Goal: Information Seeking & Learning: Learn about a topic

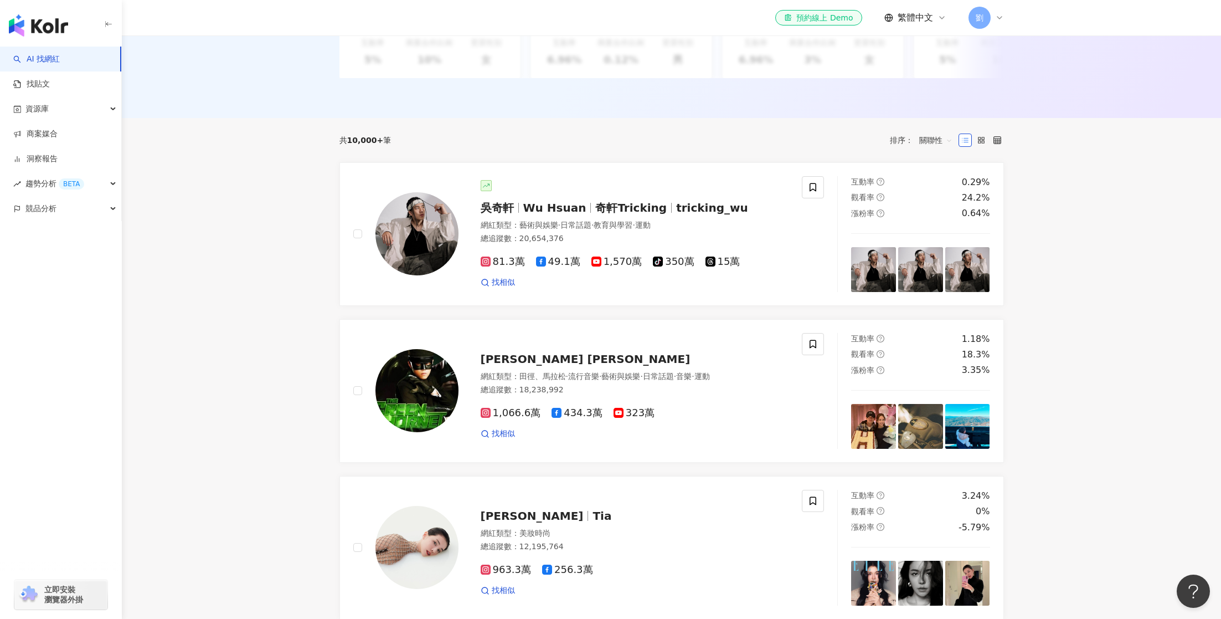
scroll to position [285, 0]
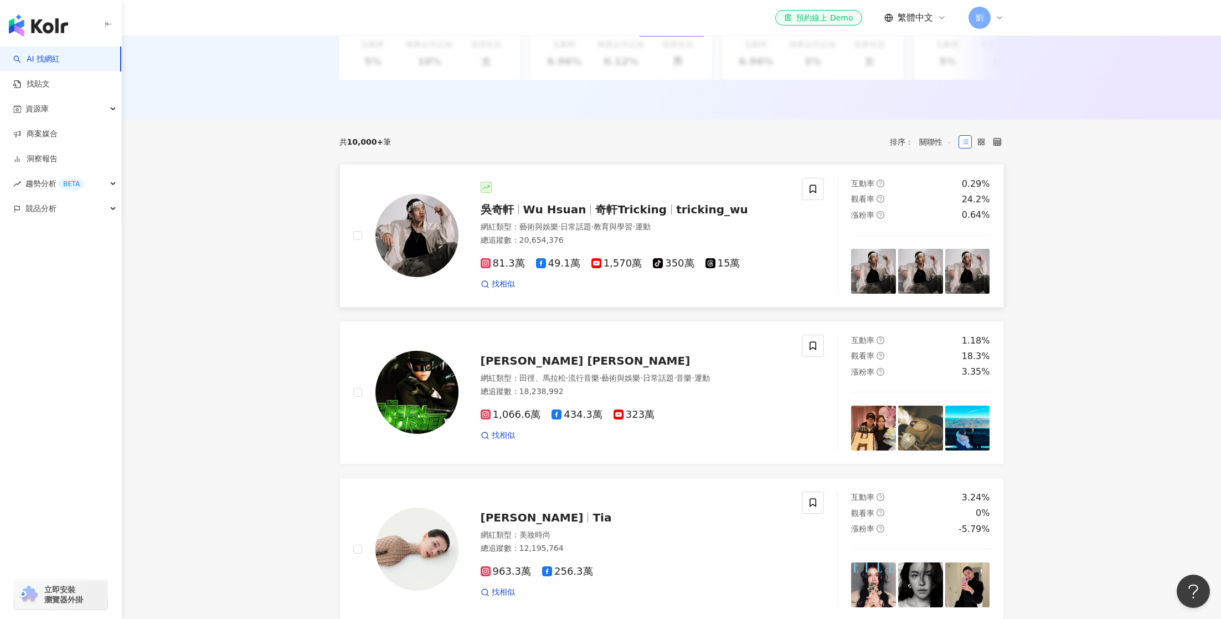
click at [514, 207] on span "吳奇軒" at bounding box center [502, 209] width 43 height 13
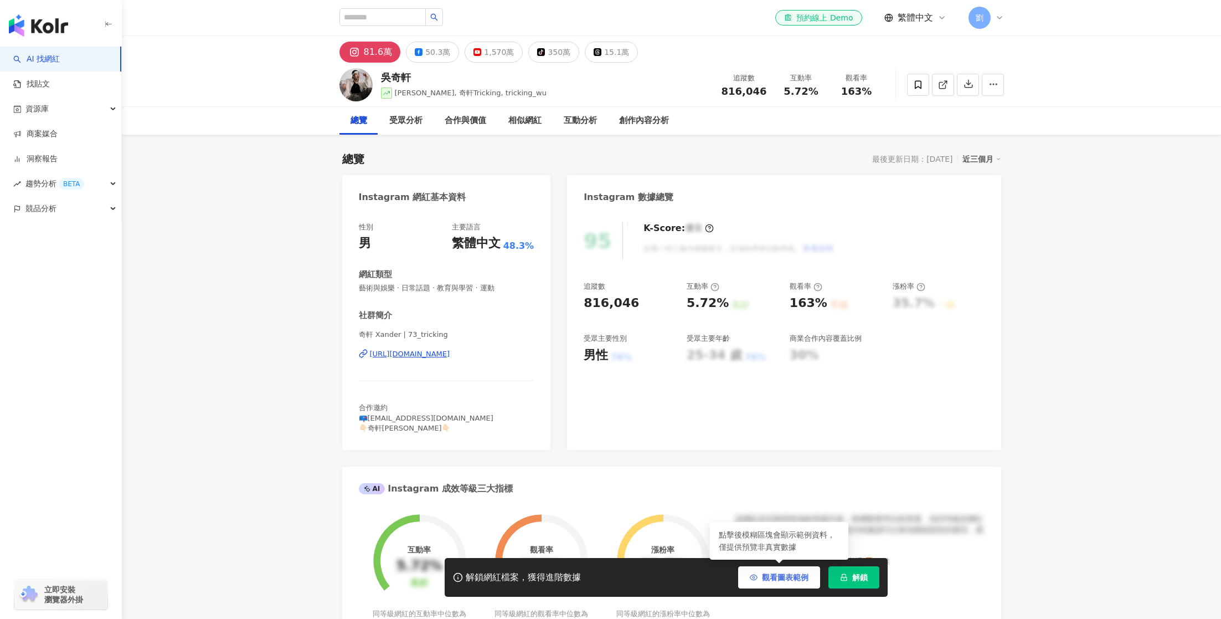
click at [760, 574] on button "觀看圖表範例" at bounding box center [779, 577] width 82 height 22
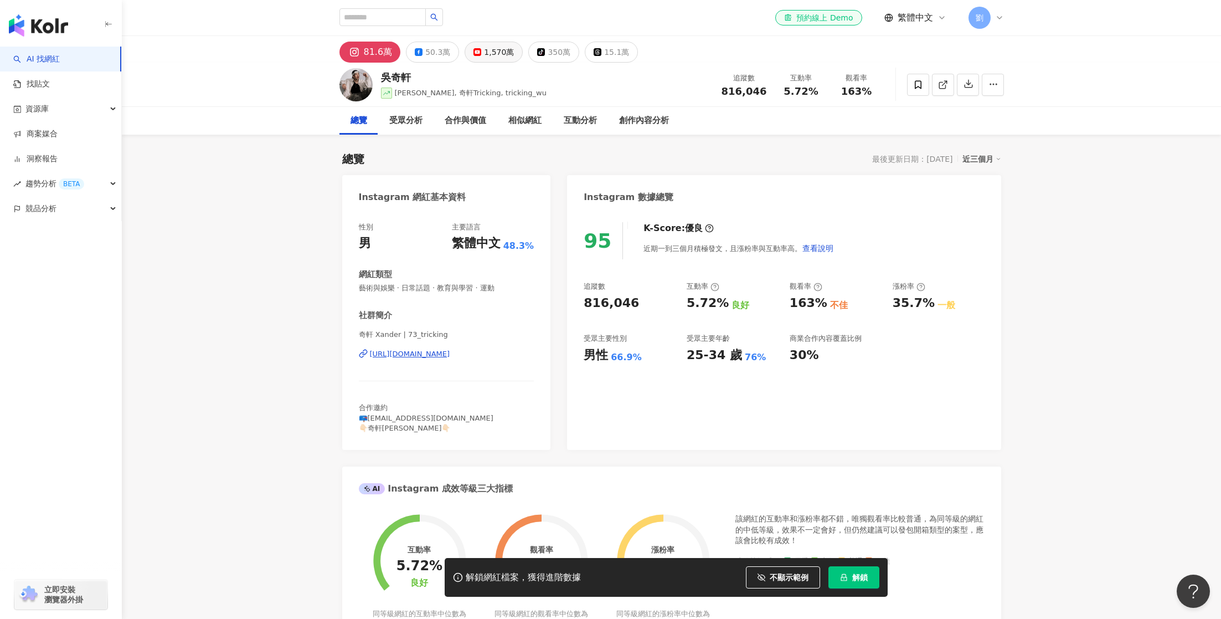
click at [497, 49] on div "1,570萬" at bounding box center [499, 52] width 30 height 16
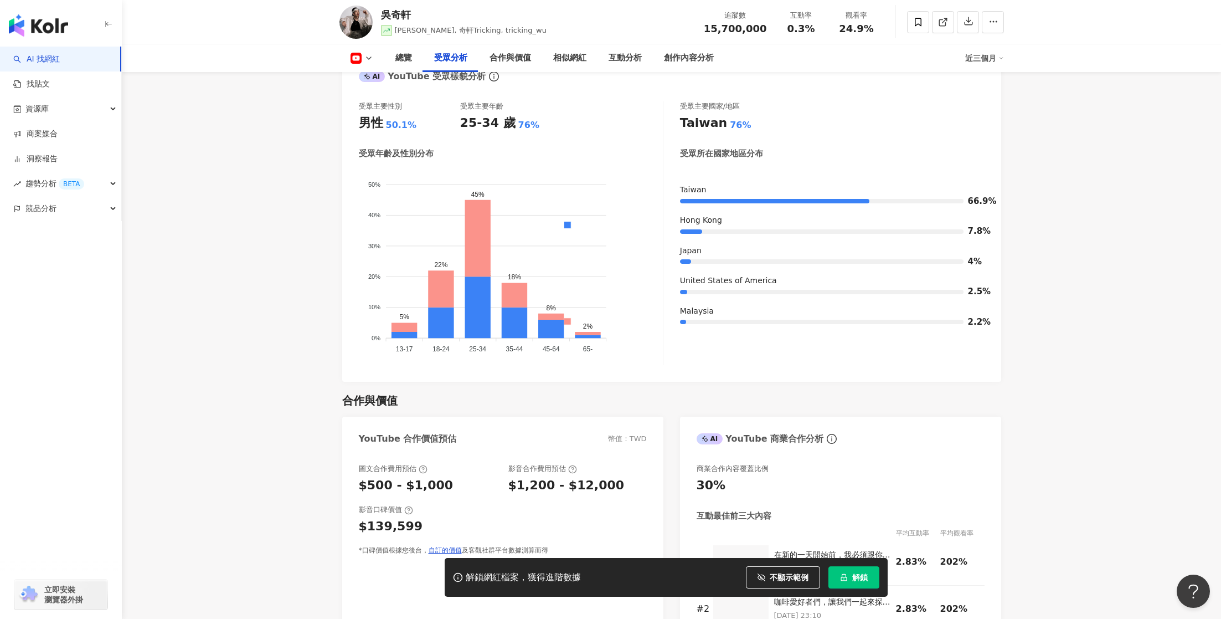
scroll to position [1034, 0]
